Goal: Information Seeking & Learning: Find specific page/section

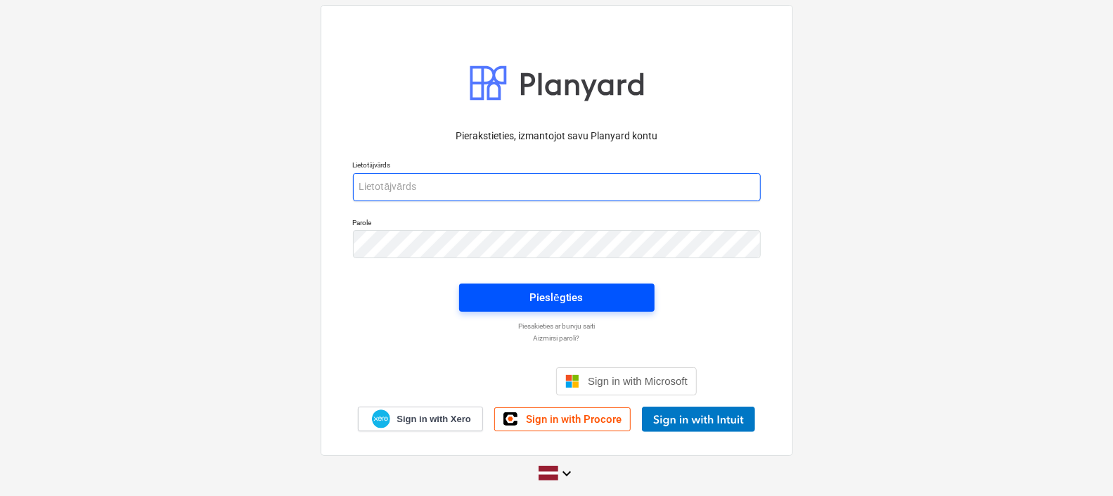
type input "[EMAIL_ADDRESS][DOMAIN_NAME]"
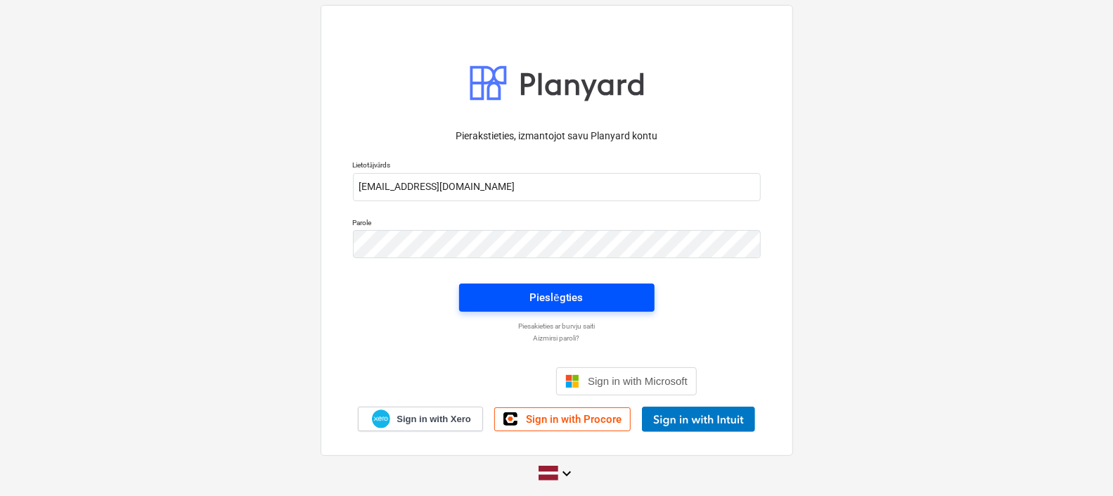
click at [598, 290] on span "Pieslēgties" at bounding box center [557, 297] width 162 height 18
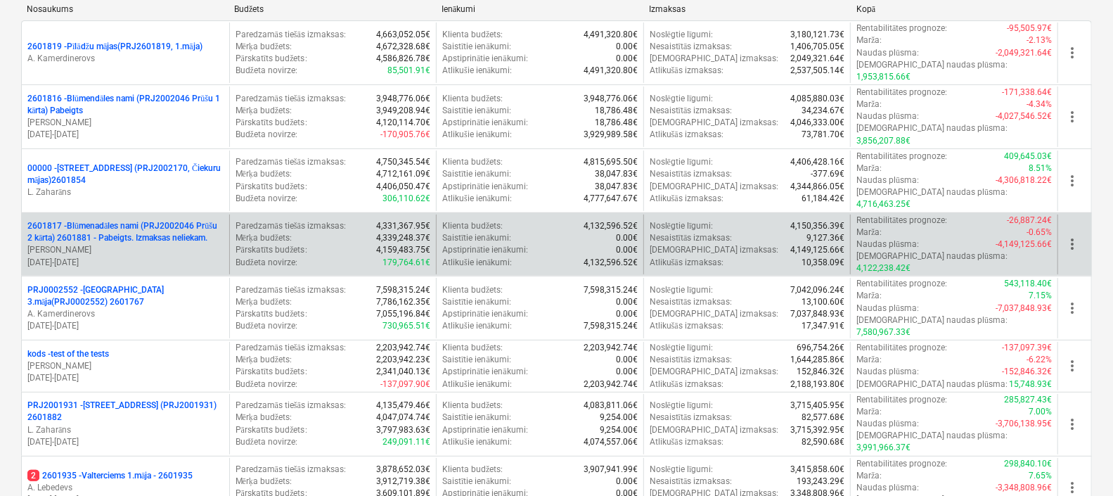
scroll to position [351, 0]
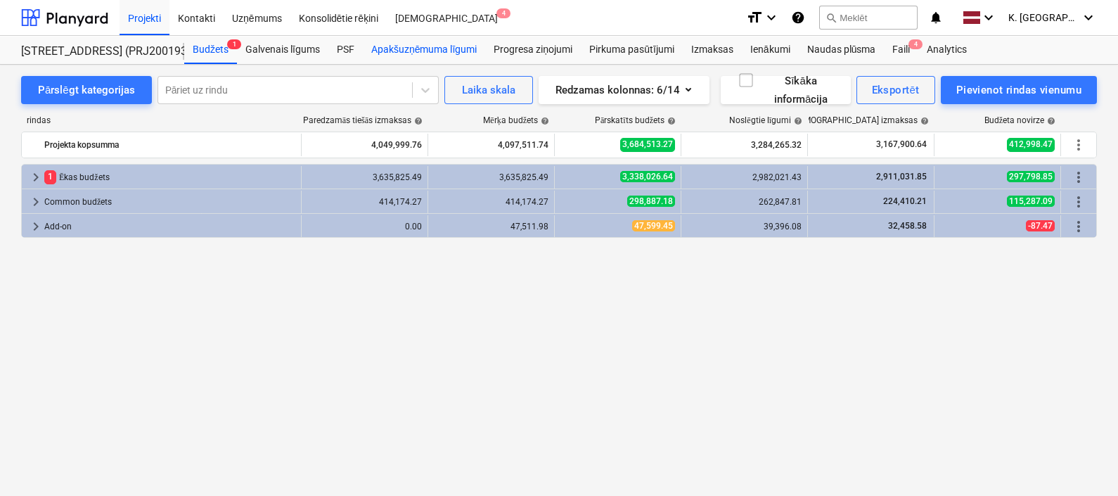
click at [419, 46] on div "Apakšuzņēmuma līgumi" at bounding box center [424, 50] width 122 height 28
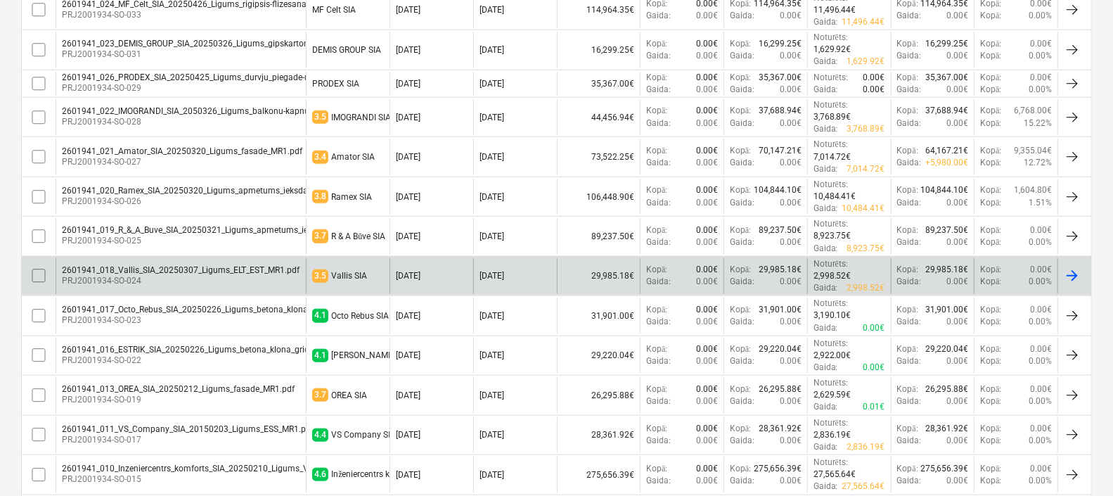
scroll to position [879, 0]
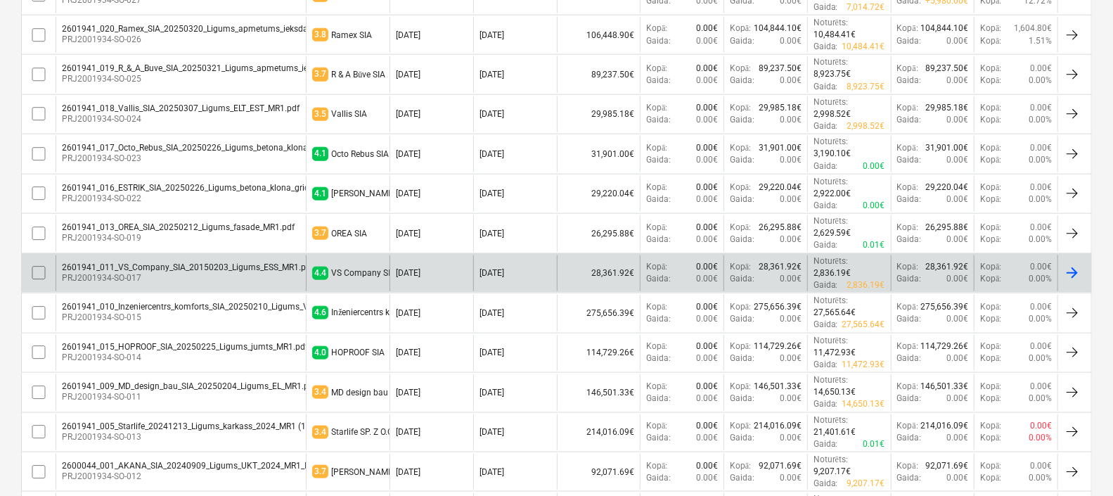
click at [196, 267] on div "2601941_011_VS_Company_SIA_20150203_Ligums_ESS_MR1.pdf" at bounding box center [188, 267] width 252 height 10
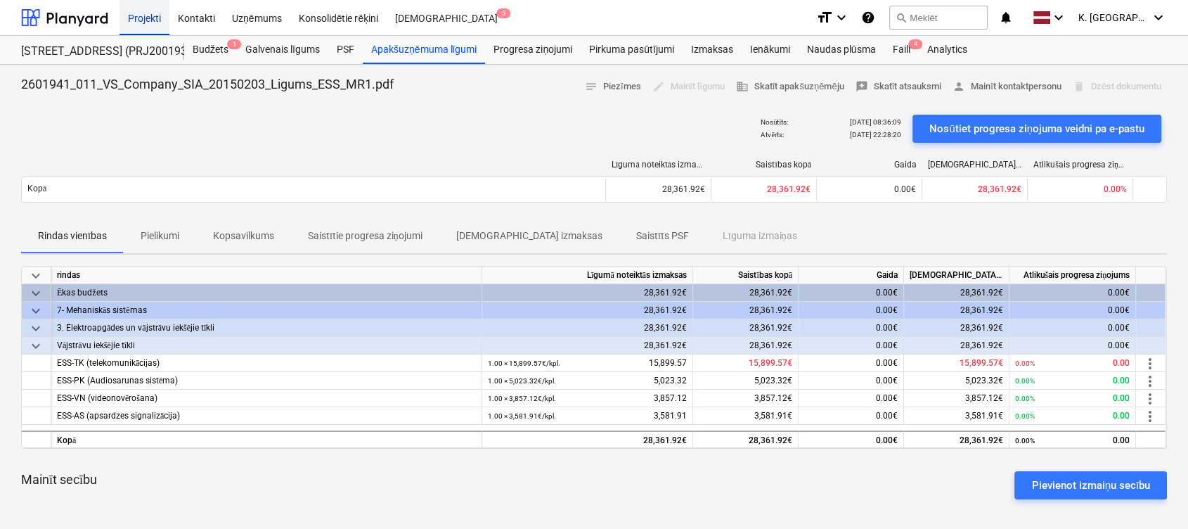
click at [134, 13] on div "Projekti" at bounding box center [145, 17] width 50 height 36
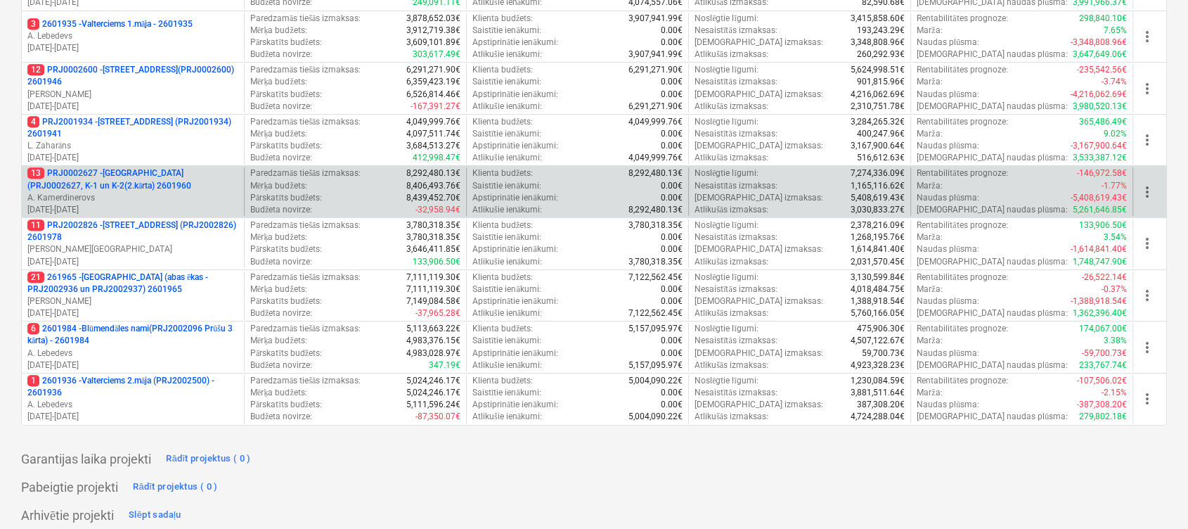
scroll to position [562, 0]
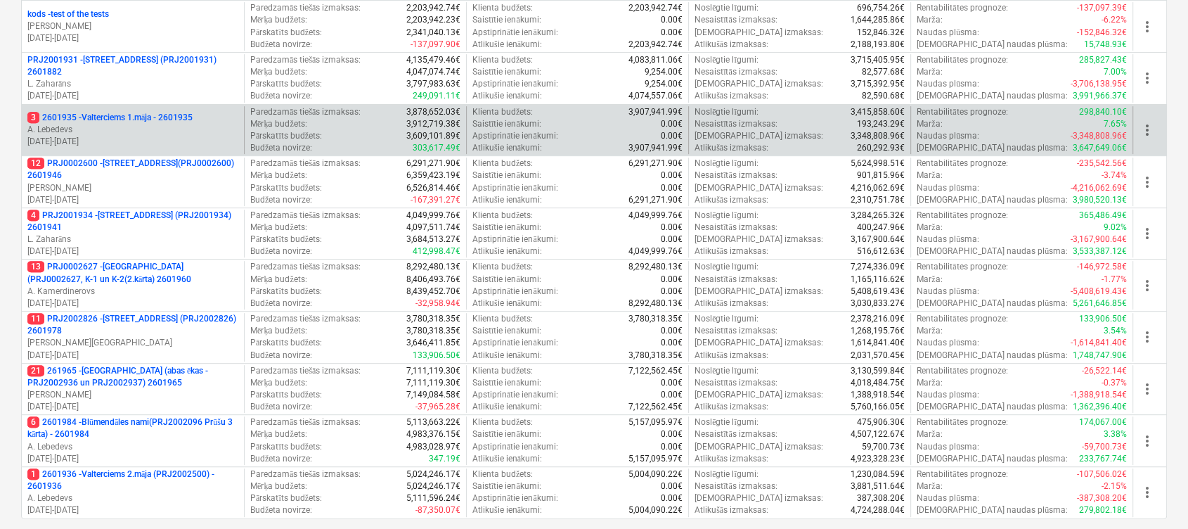
click at [152, 124] on p "A. Lebedevs" at bounding box center [132, 130] width 211 height 12
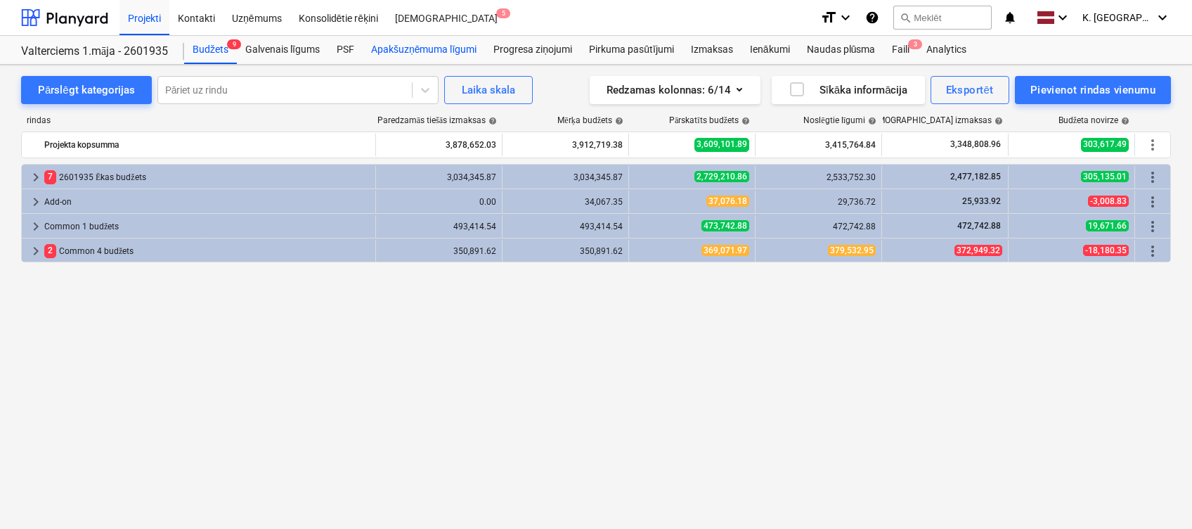
click at [403, 41] on div "Apakšuzņēmuma līgumi" at bounding box center [424, 50] width 122 height 28
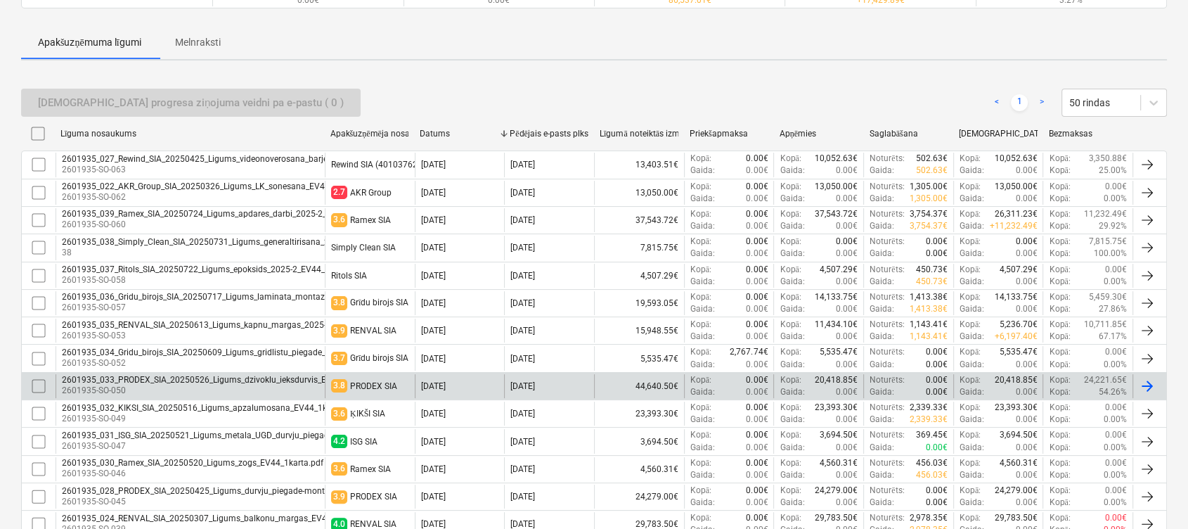
scroll to position [187, 0]
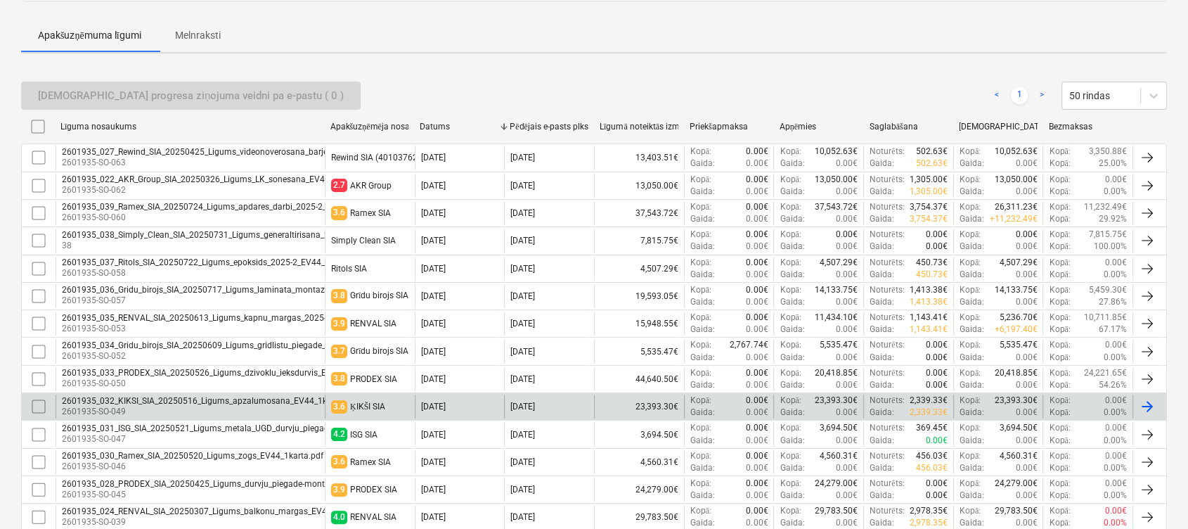
click at [124, 396] on div "2601935_032_KIKSI_SIA_20250516_Ligums_apzalumosana_EV44_1karta.pdf" at bounding box center [209, 401] width 295 height 10
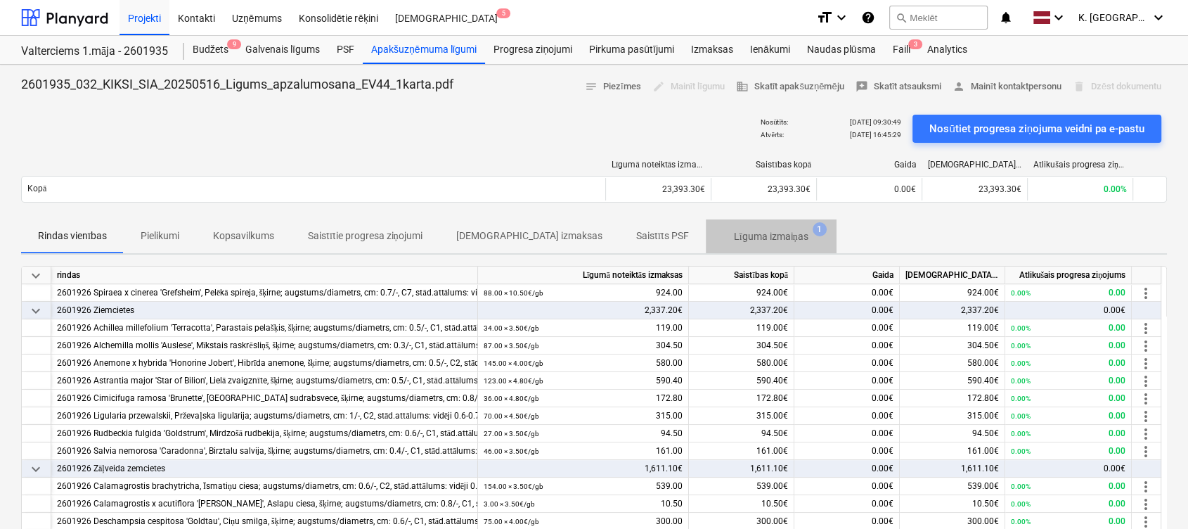
click at [734, 234] on p "Līguma izmaiņas" at bounding box center [771, 236] width 75 height 15
